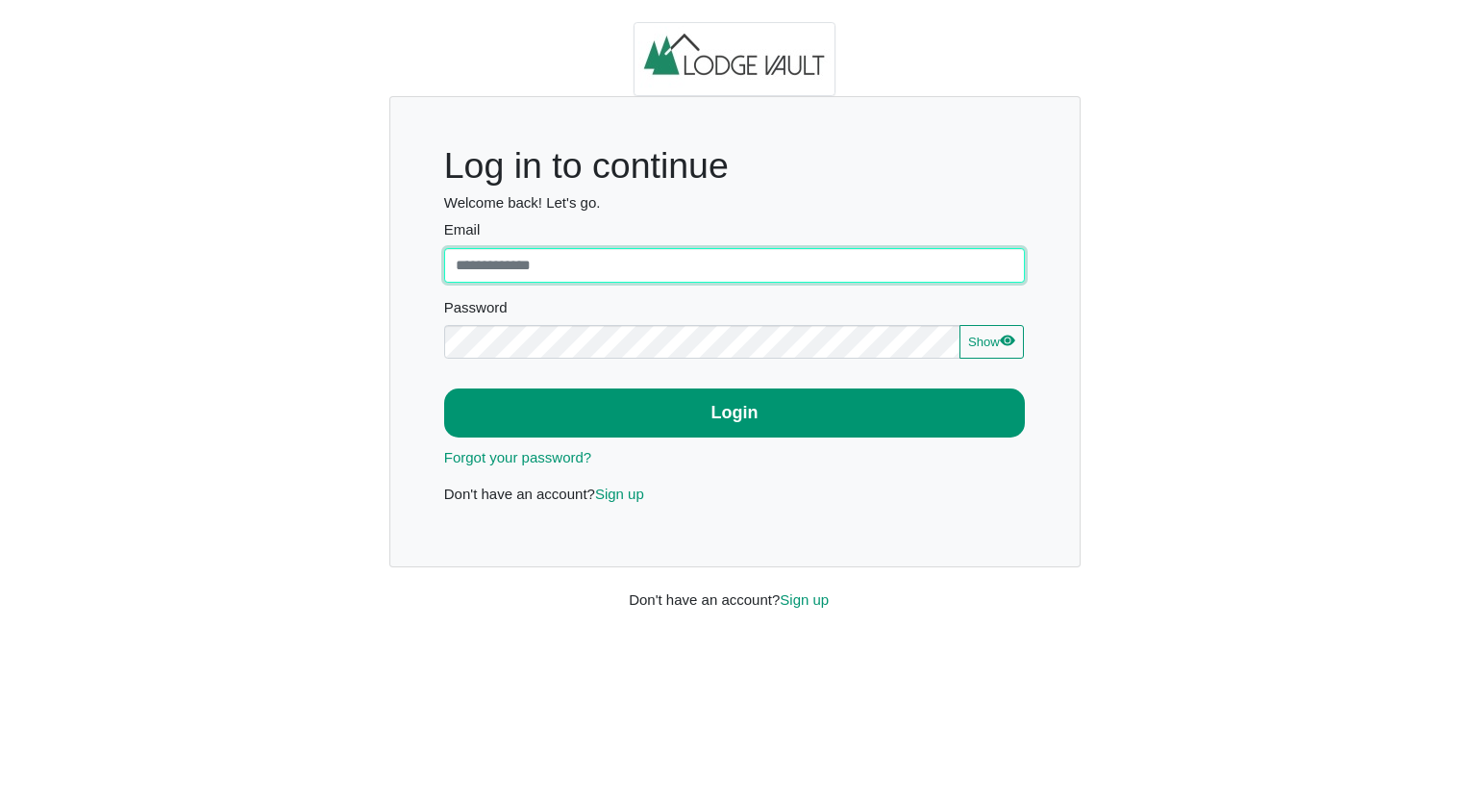
click at [610, 260] on input "Email" at bounding box center [735, 265] width 582 height 35
type input "**********"
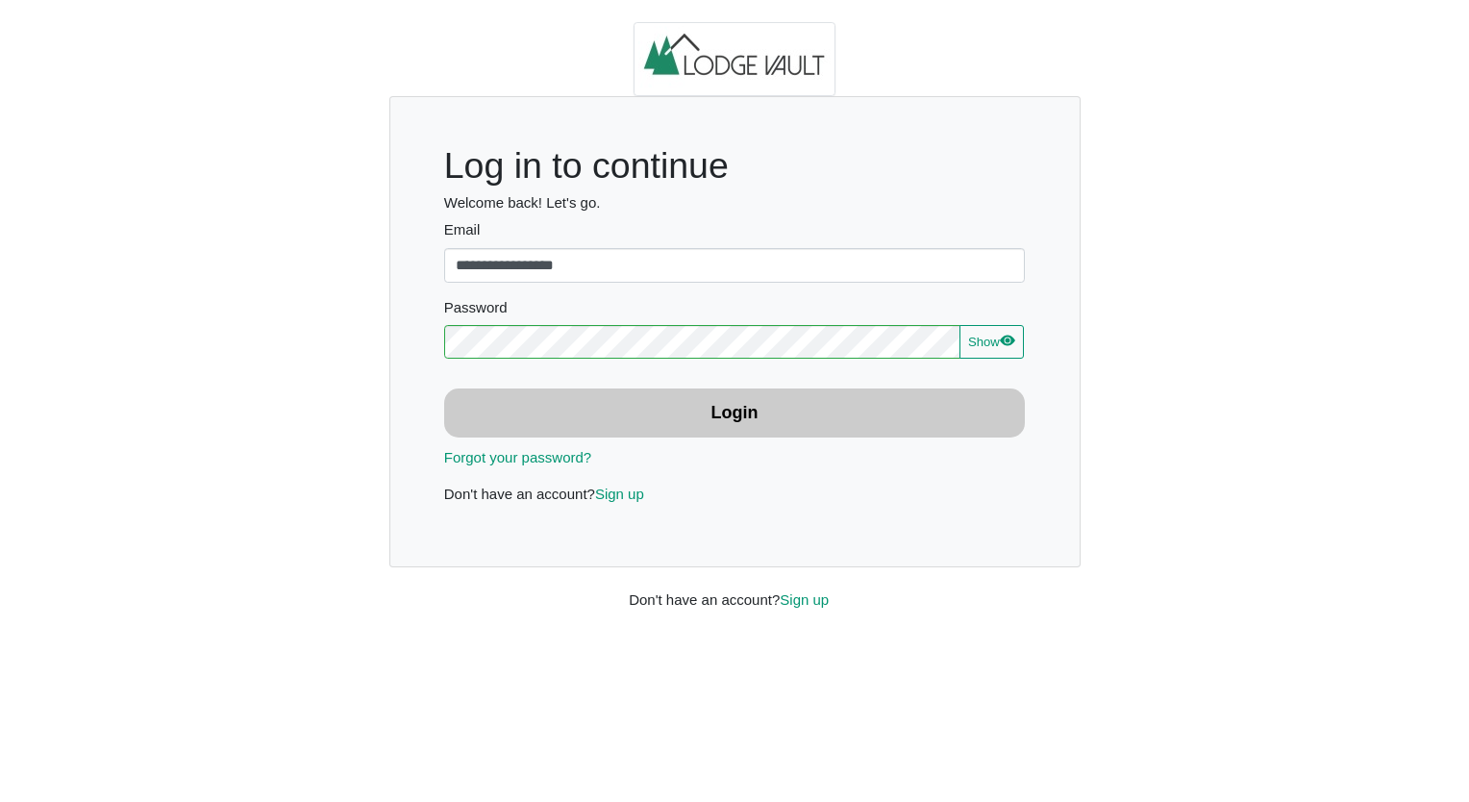
click at [754, 408] on b "Login" at bounding box center [734, 412] width 47 height 19
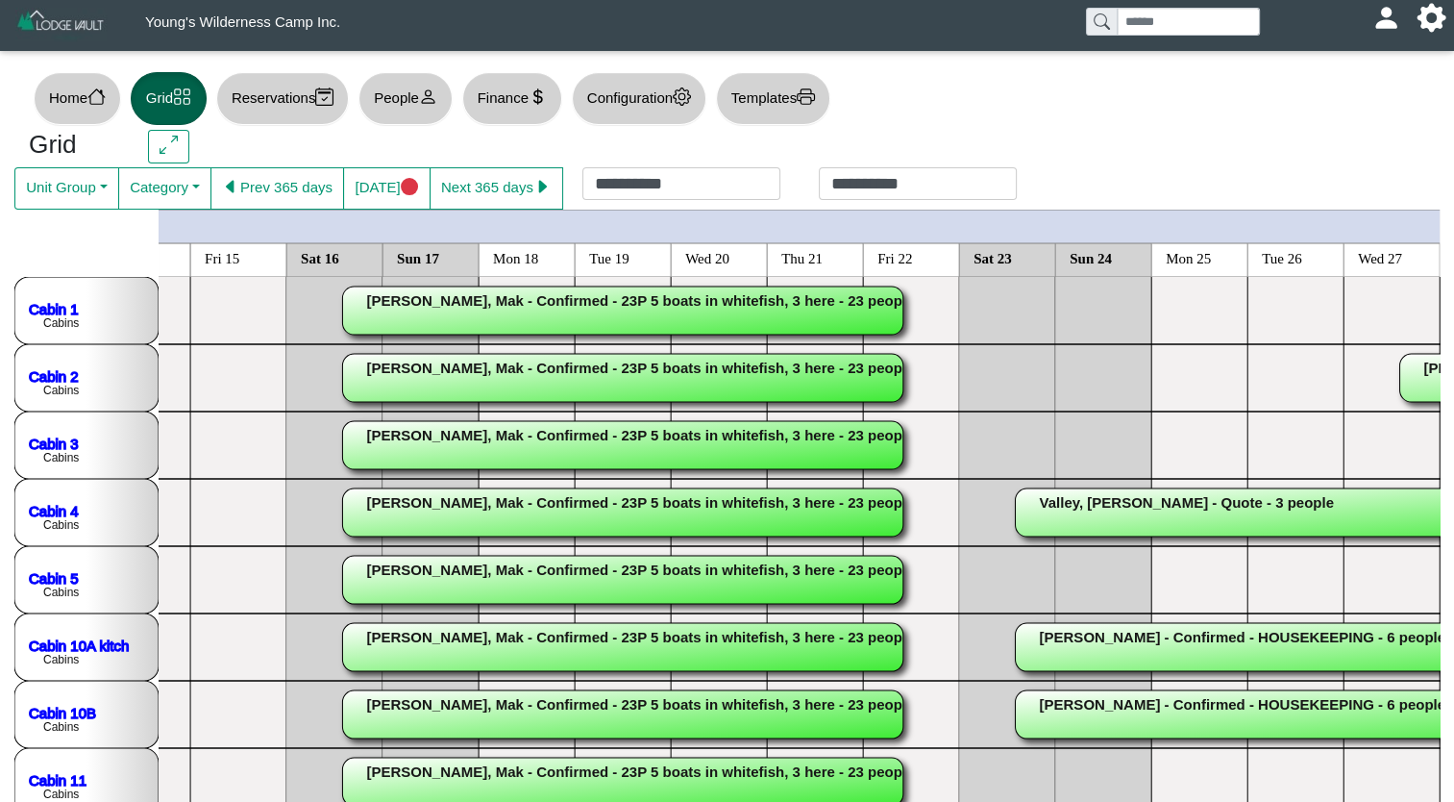
scroll to position [0, 546]
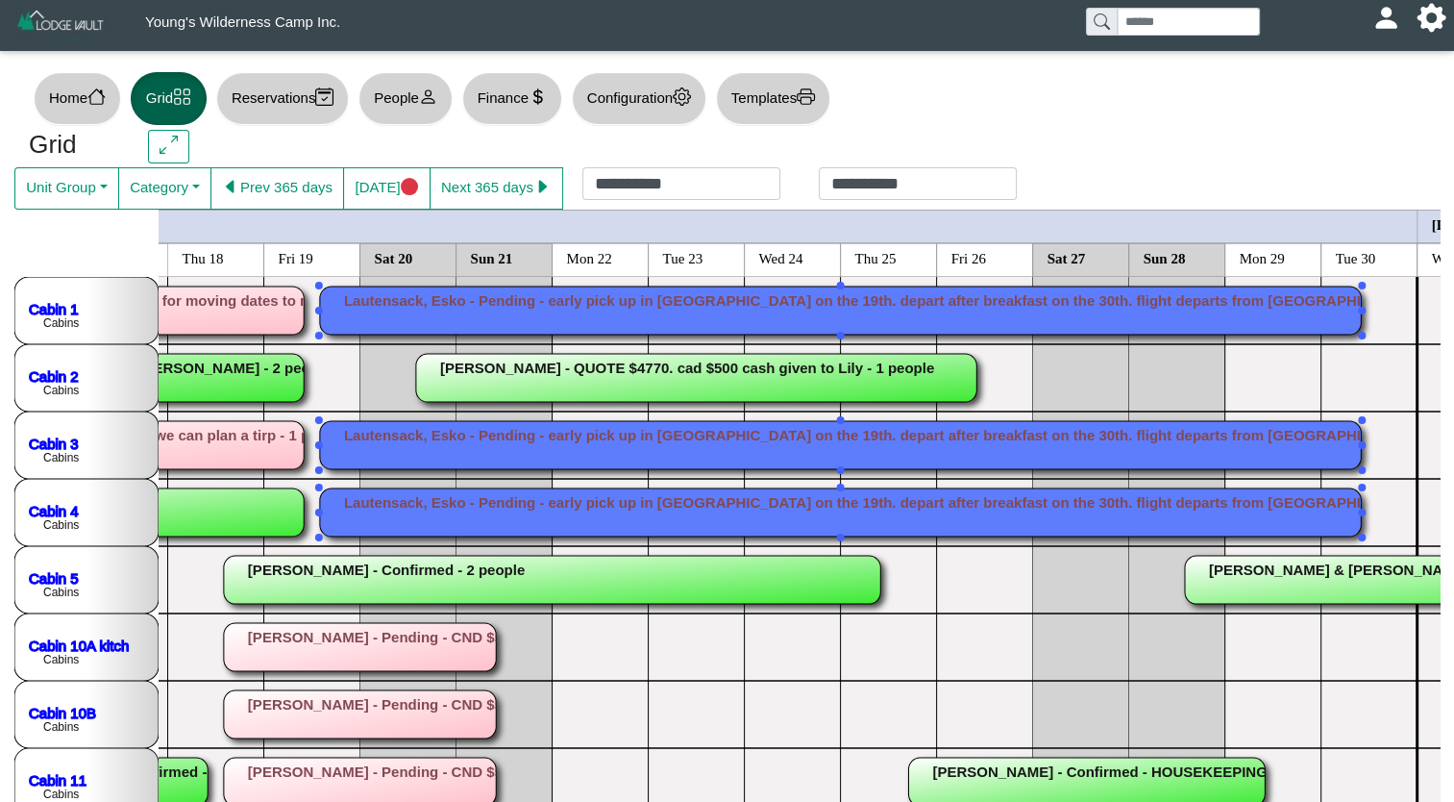
drag, startPoint x: 817, startPoint y: 311, endPoint x: 738, endPoint y: 463, distance: 171.1
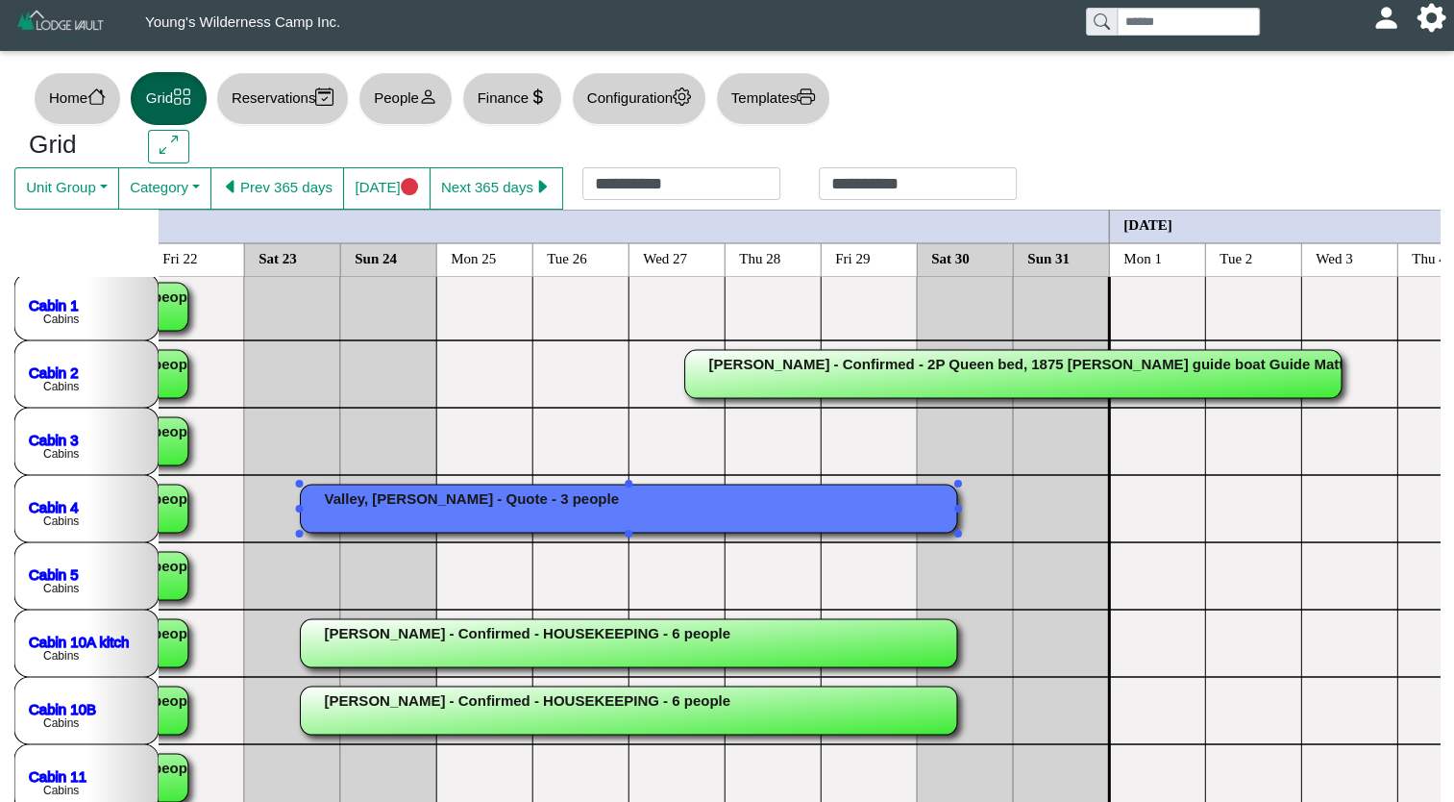
click at [868, 490] on rect at bounding box center [628, 508] width 656 height 48
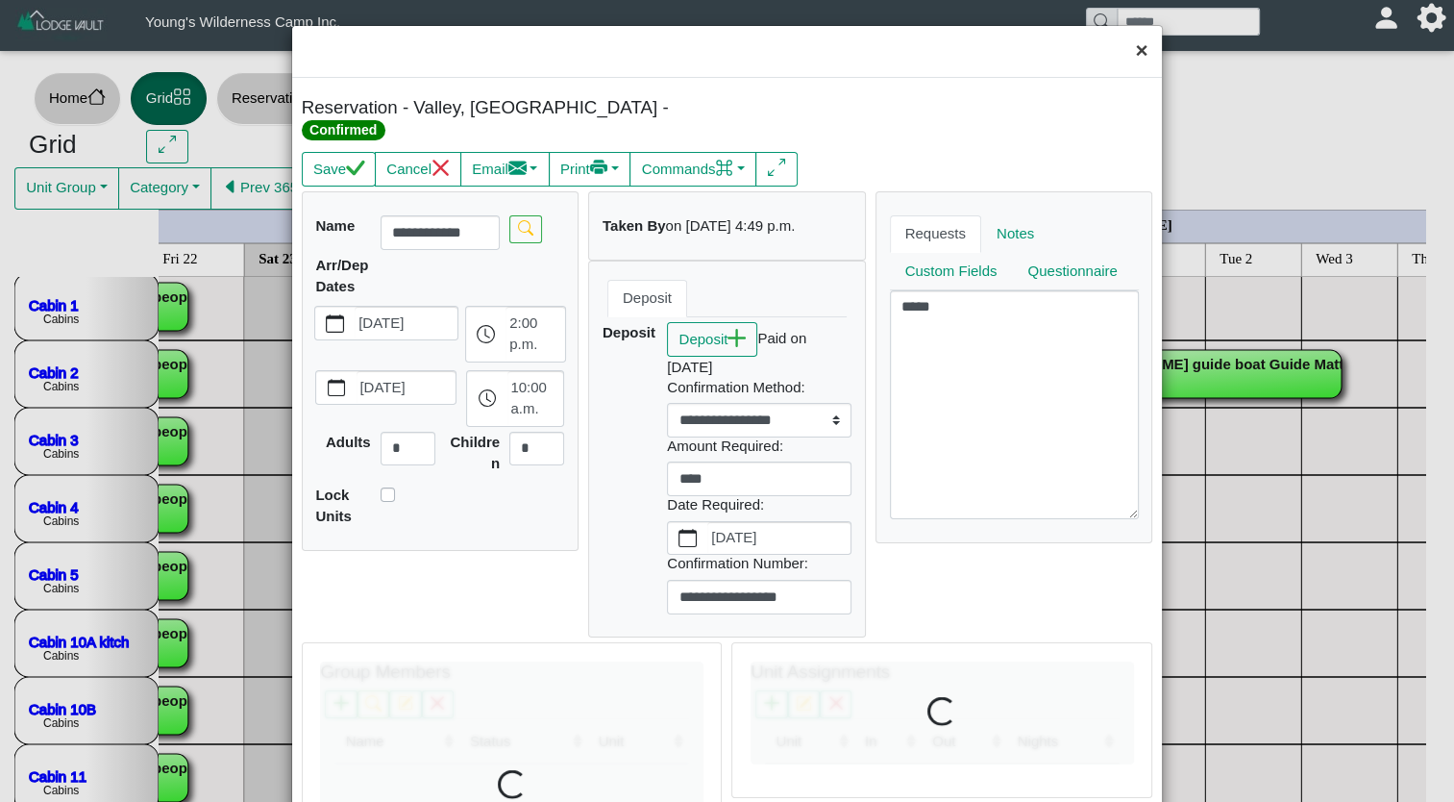
click at [1130, 59] on button "×" at bounding box center [1141, 51] width 41 height 51
